Goal: Task Accomplishment & Management: Use online tool/utility

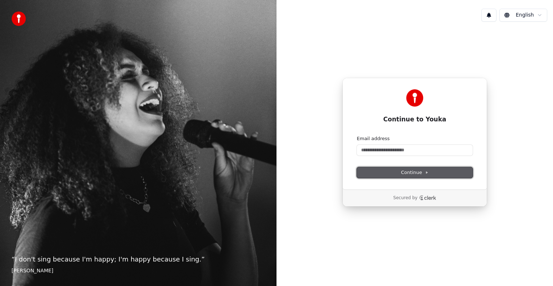
click at [415, 173] on span "Continue" at bounding box center [414, 172] width 27 height 6
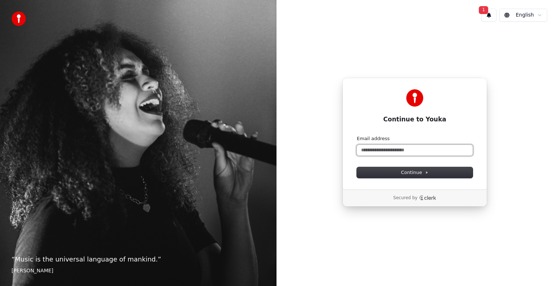
click at [364, 150] on input "Email address" at bounding box center [415, 150] width 116 height 11
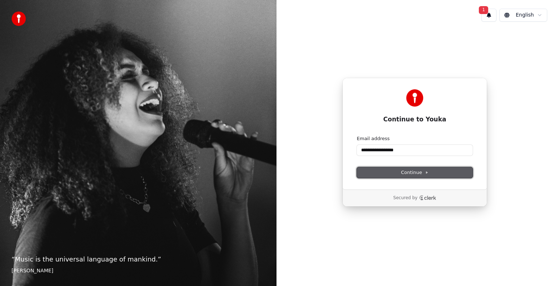
click at [410, 175] on span "Continue" at bounding box center [414, 172] width 27 height 6
type input "**********"
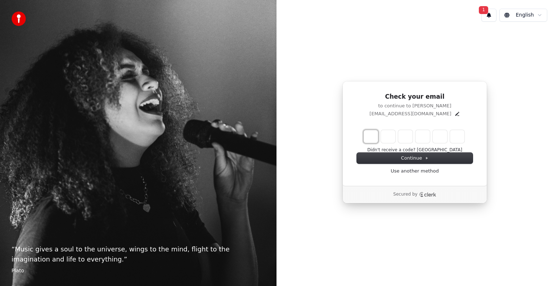
click at [375, 137] on input "Enter verification code. Digit 1" at bounding box center [371, 136] width 14 height 13
type input "*"
type input "**"
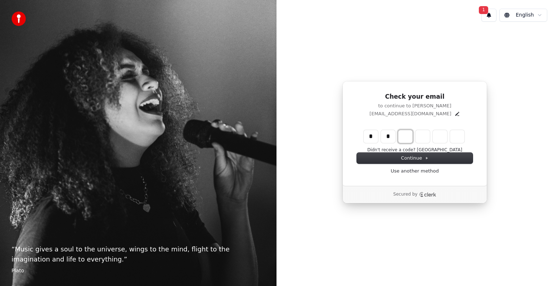
type input "*"
type input "***"
click at [400, 137] on input "*" at bounding box center [405, 136] width 14 height 13
type input "*"
type input "***"
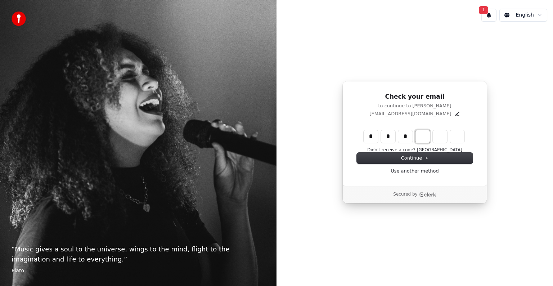
type input "*"
type input "****"
type input "*"
type input "******"
type input "*"
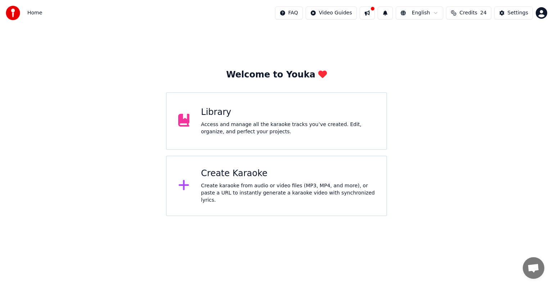
click at [230, 190] on div "Create karaoke from audio or video files (MP3, MP4, and more), or paste a URL t…" at bounding box center [288, 193] width 174 height 22
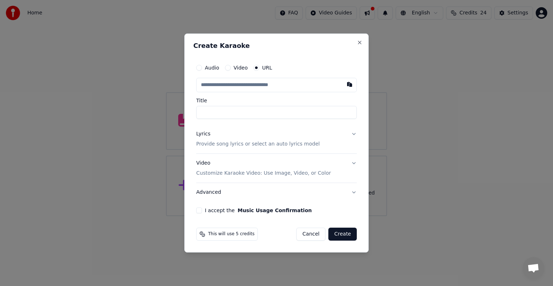
click at [242, 87] on input "text" at bounding box center [276, 85] width 161 height 14
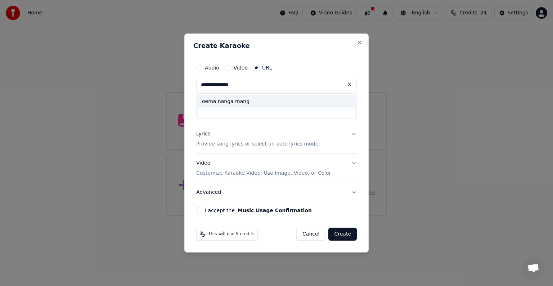
click at [223, 102] on div "oema nanga mang" at bounding box center [276, 101] width 161 height 13
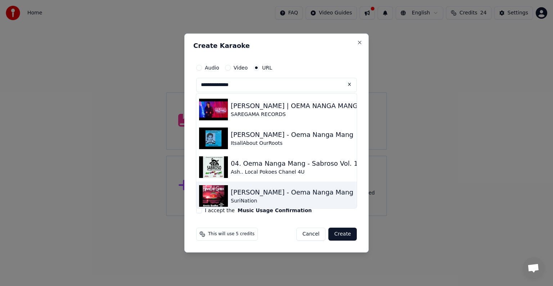
click at [251, 197] on div "Annie Bodha - Oema Nanga Mang" at bounding box center [292, 192] width 122 height 10
type input "**********"
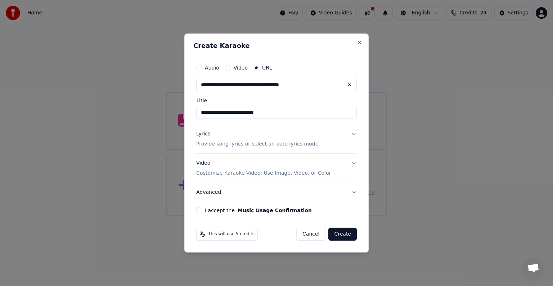
click at [208, 134] on div "Lyrics" at bounding box center [203, 133] width 14 height 7
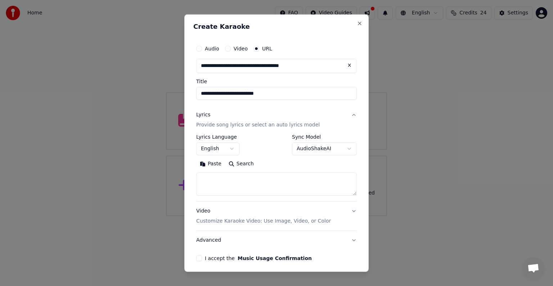
click at [204, 174] on textarea at bounding box center [276, 183] width 161 height 23
type textarea "**"
click at [194, 260] on div "**********" at bounding box center [276, 151] width 166 height 225
click at [199, 258] on button "I accept the Music Usage Confirmation" at bounding box center [199, 258] width 6 height 6
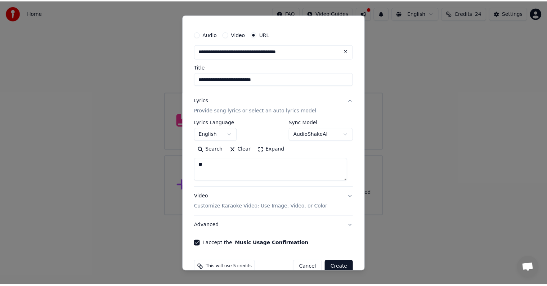
scroll to position [28, 0]
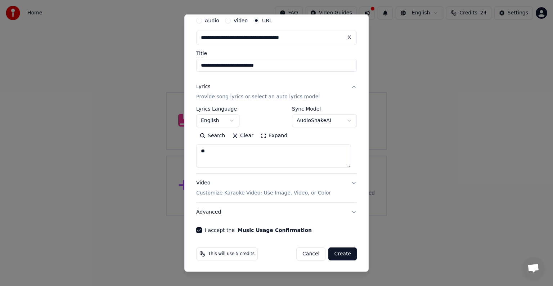
click at [344, 255] on button "Create" at bounding box center [342, 253] width 28 height 13
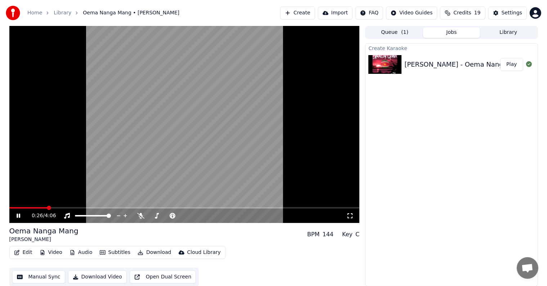
click at [19, 217] on icon at bounding box center [19, 215] width 4 height 4
click at [9, 207] on span at bounding box center [11, 208] width 4 height 4
click at [16, 218] on icon at bounding box center [23, 216] width 17 height 6
drag, startPoint x: 48, startPoint y: 205, endPoint x: 0, endPoint y: 190, distance: 50.2
click at [0, 190] on div "0:27 / 4:06 Oema Nanga Mang Annie Bodha BPM 144 Key C Edit Video Audio Subtitle…" at bounding box center [273, 156] width 547 height 260
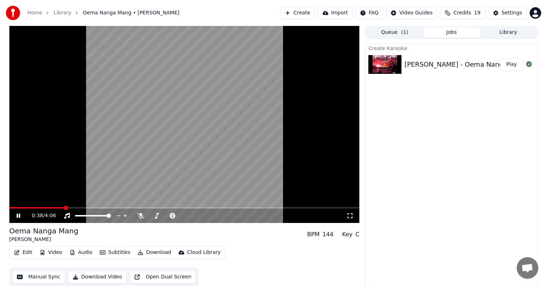
drag, startPoint x: 68, startPoint y: 206, endPoint x: 7, endPoint y: 208, distance: 60.5
click at [0, 203] on div "0:38 / 4:06 Oema Nanga Mang Annie Bodha BPM 144 Key C Edit Video Audio Subtitle…" at bounding box center [273, 156] width 547 height 260
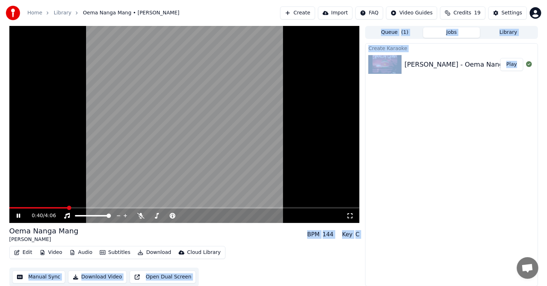
drag, startPoint x: 66, startPoint y: 209, endPoint x: 0, endPoint y: 208, distance: 66.2
click at [9, 207] on span at bounding box center [11, 208] width 4 height 4
click at [351, 215] on icon at bounding box center [349, 216] width 7 height 6
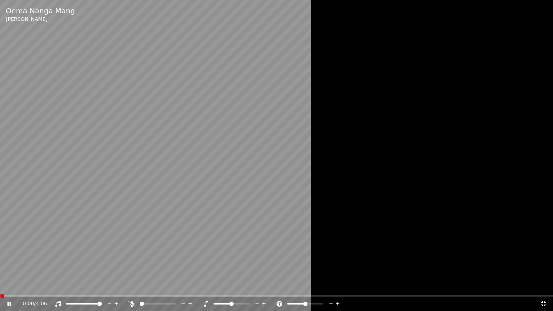
click at [0, 285] on span at bounding box center [2, 296] width 4 height 4
click at [137, 285] on div at bounding box center [164, 303] width 58 height 7
click at [176, 285] on span at bounding box center [173, 304] width 4 height 4
drag, startPoint x: 176, startPoint y: 305, endPoint x: 107, endPoint y: 311, distance: 70.1
click at [107, 285] on div "0:30 / 4:06" at bounding box center [276, 304] width 553 height 14
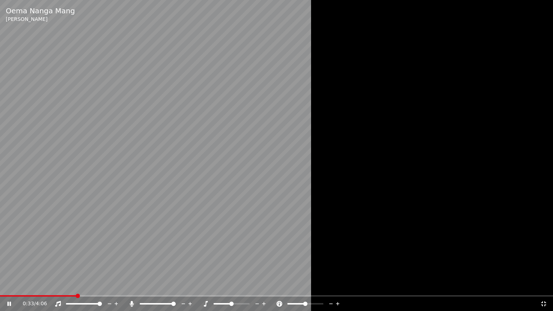
click at [131, 285] on icon at bounding box center [132, 304] width 4 height 6
click at [544, 285] on div "0:42 / 4:06" at bounding box center [276, 303] width 547 height 7
click at [541, 285] on icon at bounding box center [543, 303] width 5 height 5
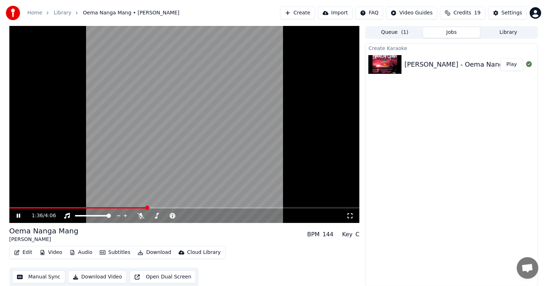
click at [19, 213] on icon at bounding box center [23, 216] width 17 height 6
click at [165, 13] on div "Home Library Oema Nanga Mang • Annie Bodha Create Import FAQ Video Guides Credi…" at bounding box center [273, 13] width 547 height 26
click at [164, 12] on div "Home Library Oema Nanga Mang • Annie Bodha Create Import FAQ Video Guides Credi…" at bounding box center [273, 13] width 547 height 26
